Goal: Task Accomplishment & Management: Use online tool/utility

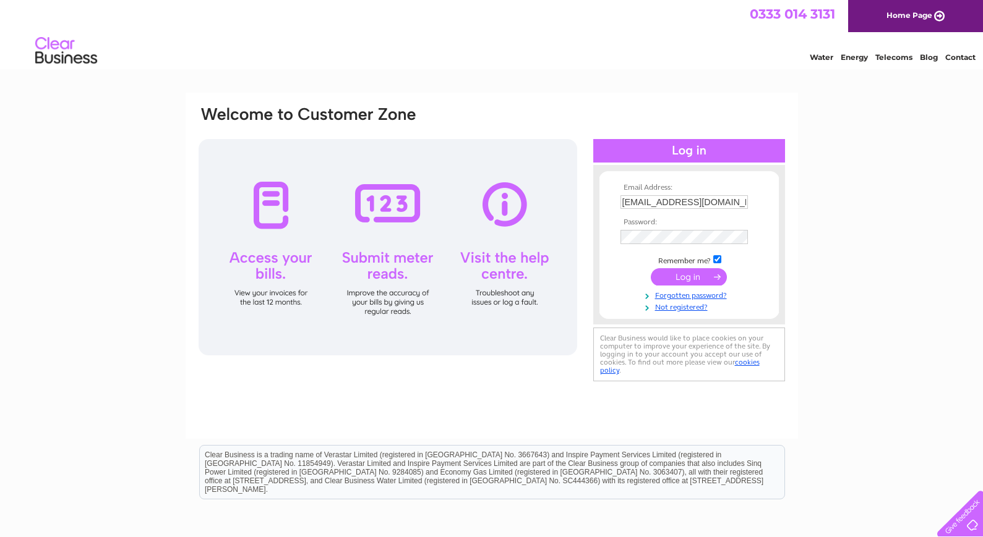
click at [389, 210] on div at bounding box center [388, 247] width 378 height 216
click at [688, 278] on input "submit" at bounding box center [689, 276] width 76 height 17
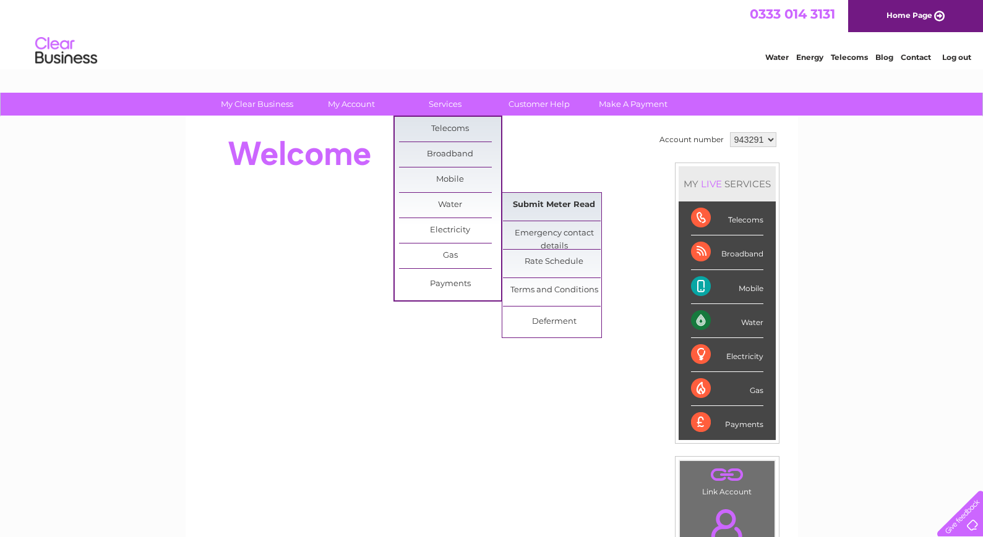
click at [542, 200] on link "Submit Meter Read" at bounding box center [554, 205] width 102 height 25
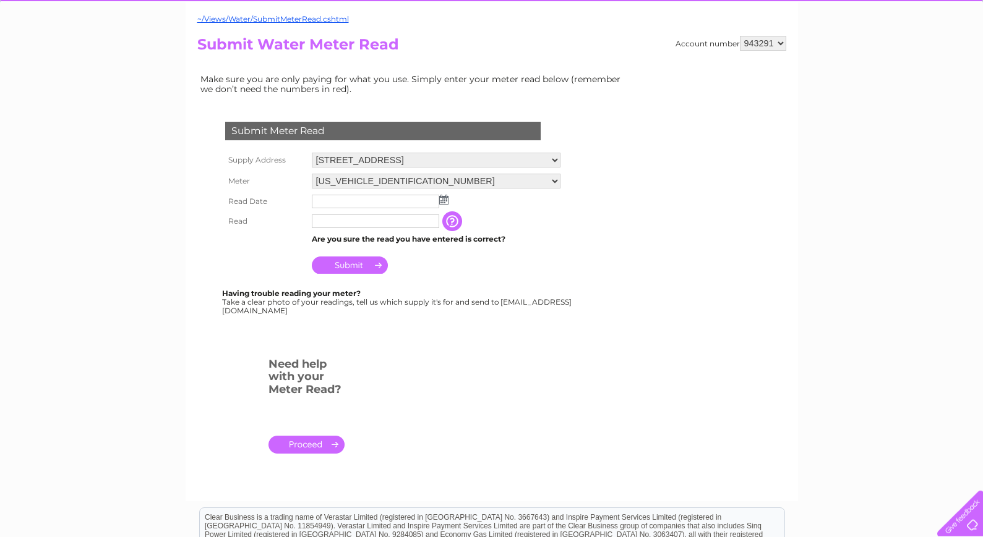
scroll to position [126, 0]
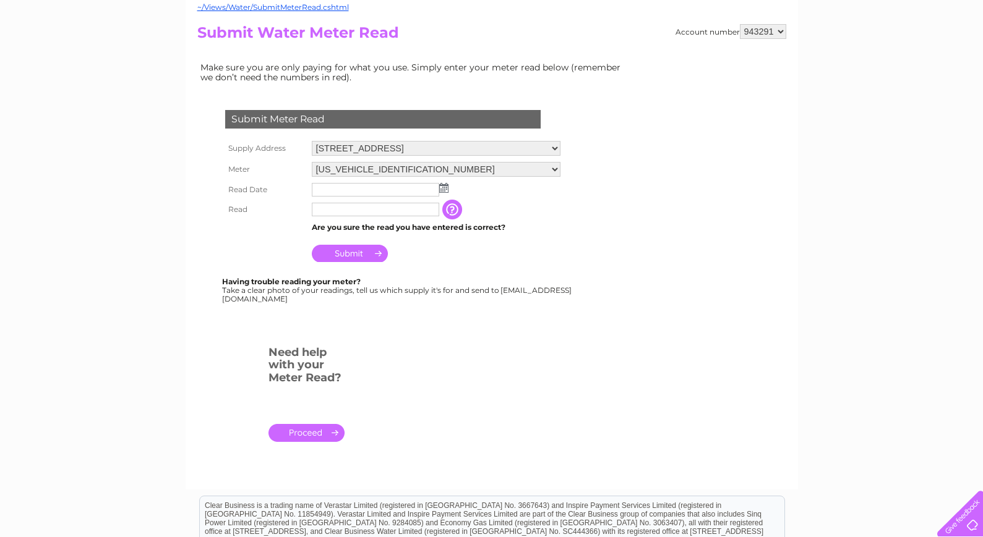
click at [444, 187] on img at bounding box center [443, 188] width 9 height 10
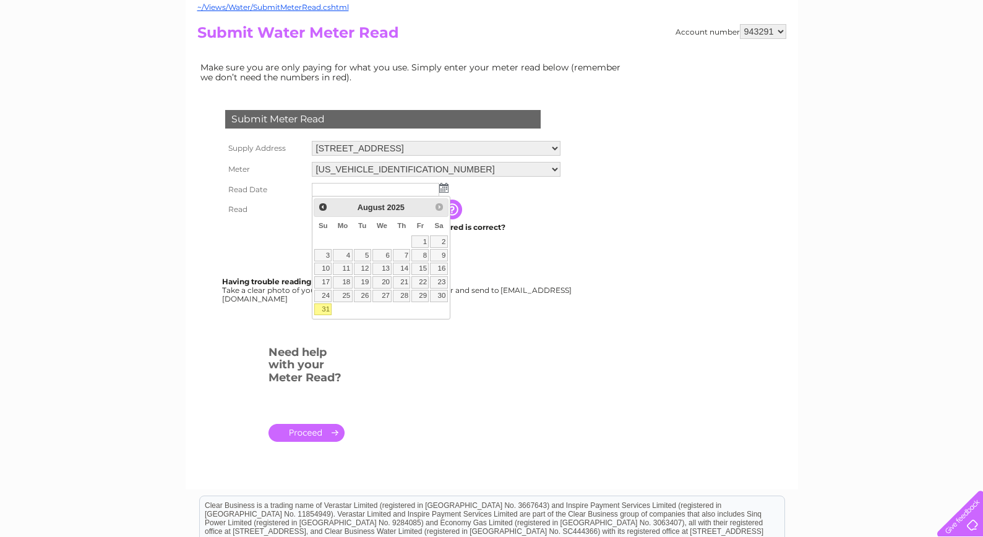
click at [327, 314] on link "31" at bounding box center [322, 310] width 17 height 12
type input "2025/08/31"
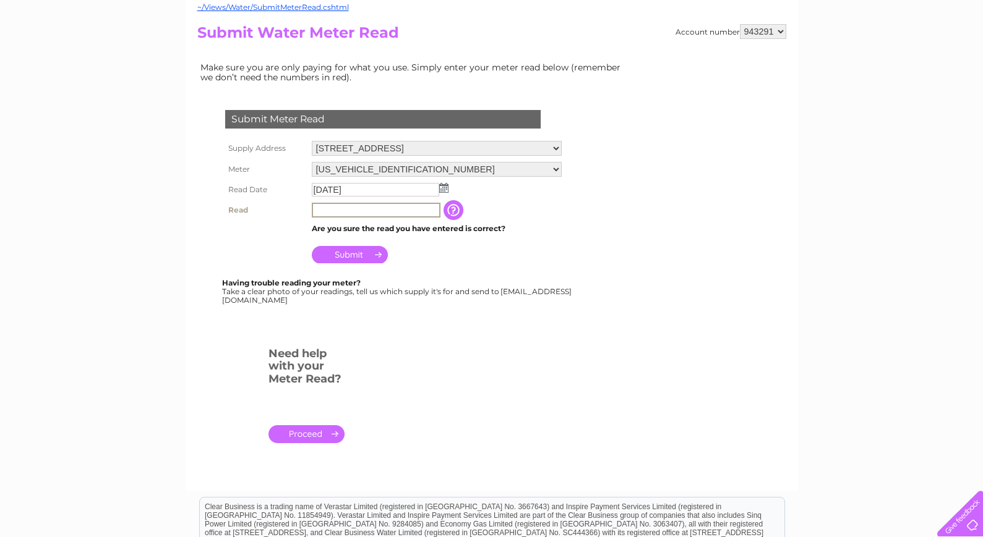
click at [327, 211] on input "text" at bounding box center [376, 210] width 129 height 15
type input "10627"
click at [342, 255] on input "Submit" at bounding box center [350, 254] width 76 height 17
